Goal: Task Accomplishment & Management: Complete application form

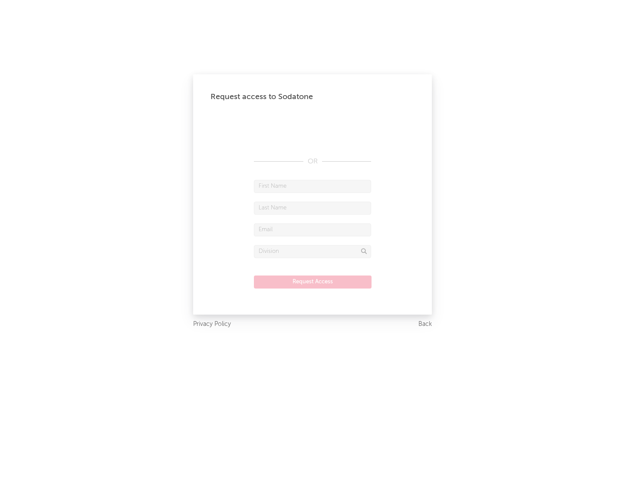
click at [313, 186] on input "text" at bounding box center [312, 186] width 117 height 13
type input "[PERSON_NAME]"
click at [313, 208] on input "text" at bounding box center [312, 208] width 117 height 13
type input "[PERSON_NAME]"
click at [313, 229] on input "text" at bounding box center [312, 229] width 117 height 13
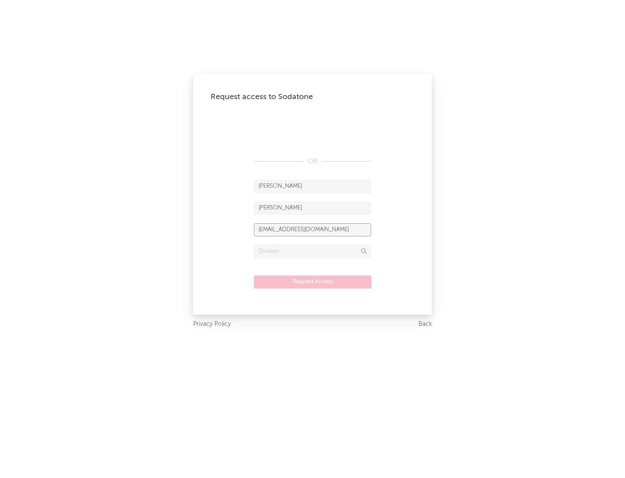
type input "[EMAIL_ADDRESS][DOMAIN_NAME]"
click at [313, 251] on input "text" at bounding box center [312, 251] width 117 height 13
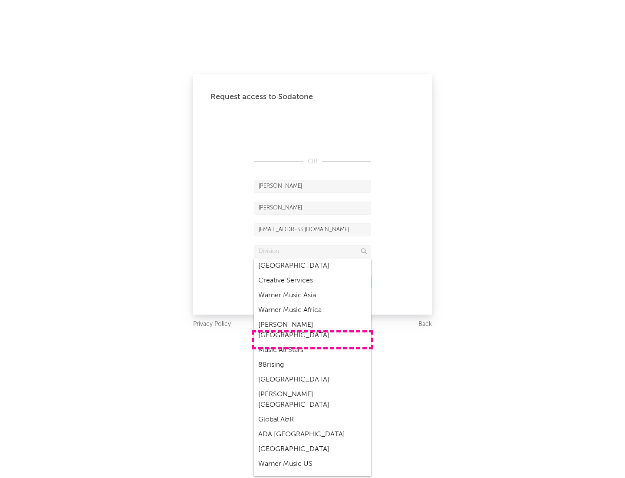
click at [313, 343] on div "Music All Stars" at bounding box center [312, 350] width 117 height 15
type input "Music All Stars"
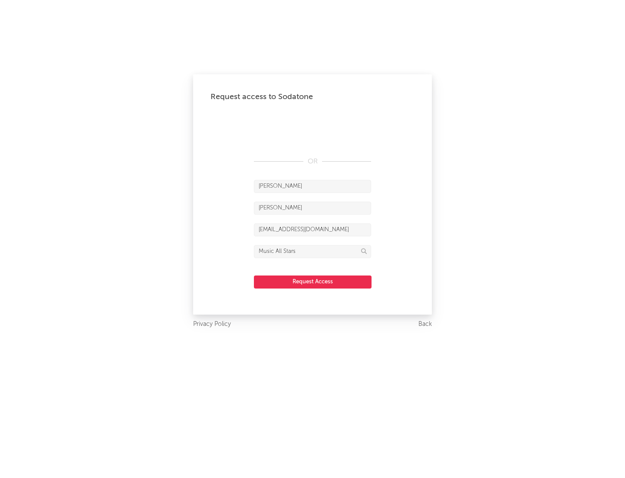
click at [313, 281] on button "Request Access" at bounding box center [313, 281] width 118 height 13
